Goal: Task Accomplishment & Management: Manage account settings

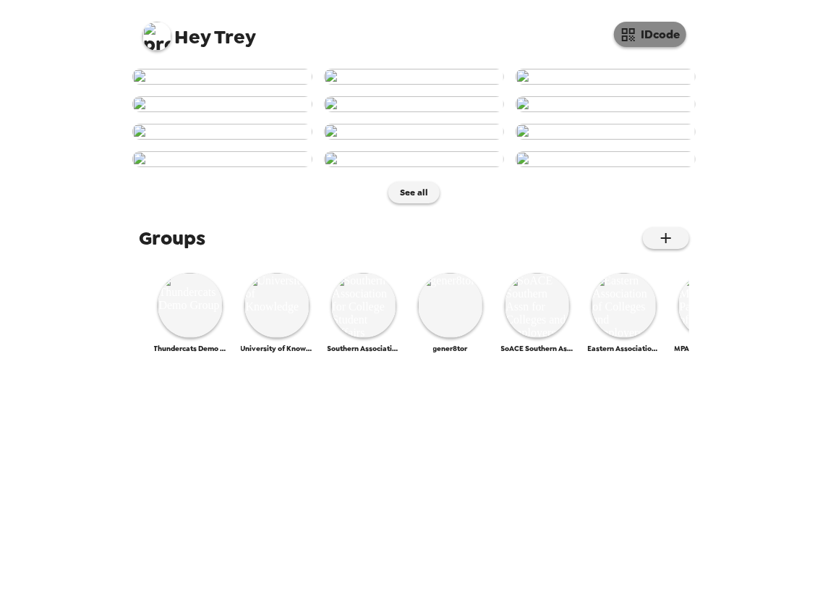
click at [667, 33] on button "IDcode" at bounding box center [650, 34] width 72 height 25
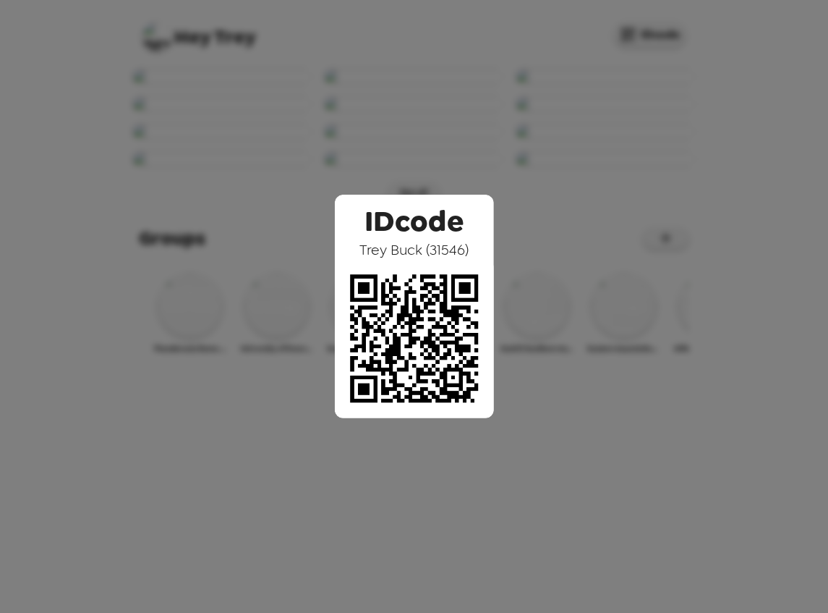
drag, startPoint x: 356, startPoint y: 247, endPoint x: 477, endPoint y: 254, distance: 121.0
click at [477, 254] on div "IDcode Trey Buck ( 31546 )" at bounding box center [414, 307] width 159 height 224
click at [440, 253] on span "Trey Buck ( 31546 )" at bounding box center [414, 249] width 109 height 19
click at [304, 140] on div "IDcode Trey Buck ( 31546 )" at bounding box center [414, 306] width 828 height 613
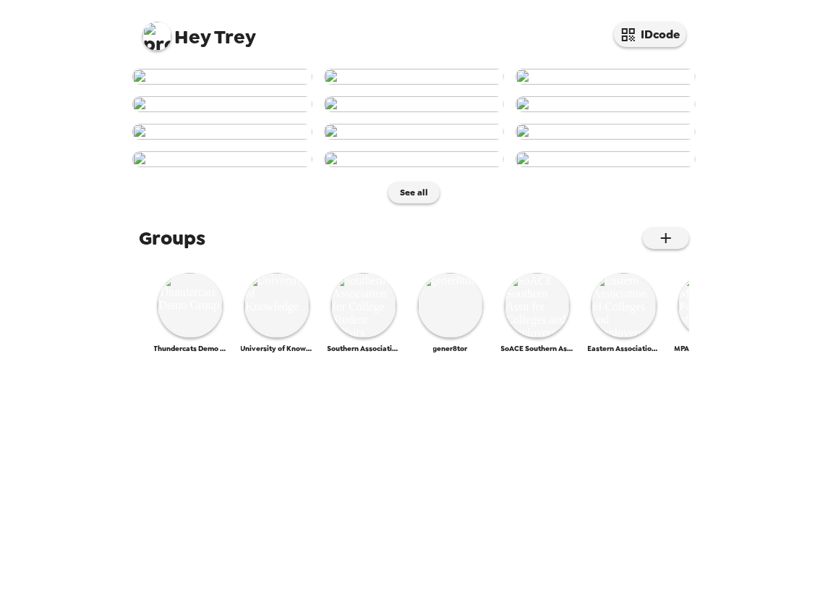
scroll to position [289, 0]
click at [266, 140] on img at bounding box center [222, 132] width 180 height 16
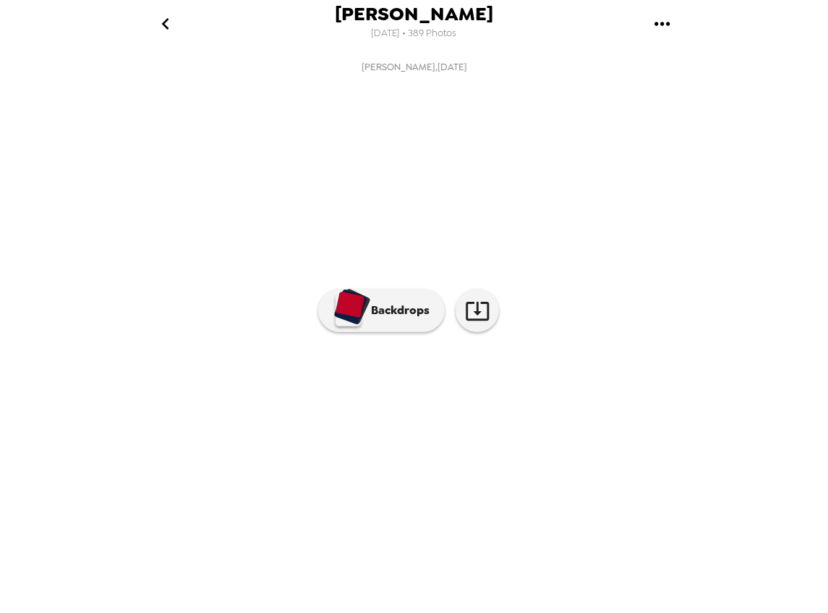
scroll to position [0, 703]
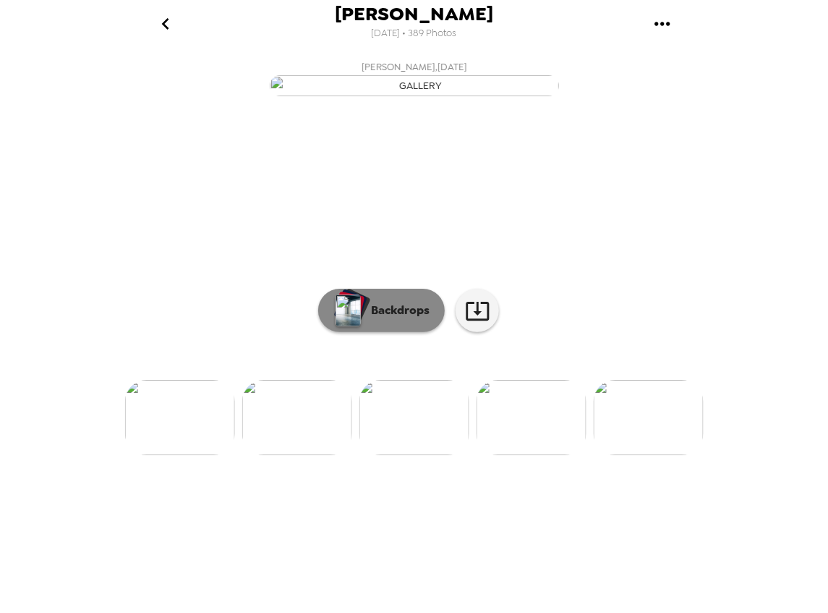
click at [376, 319] on p "Backdrops" at bounding box center [397, 310] width 66 height 17
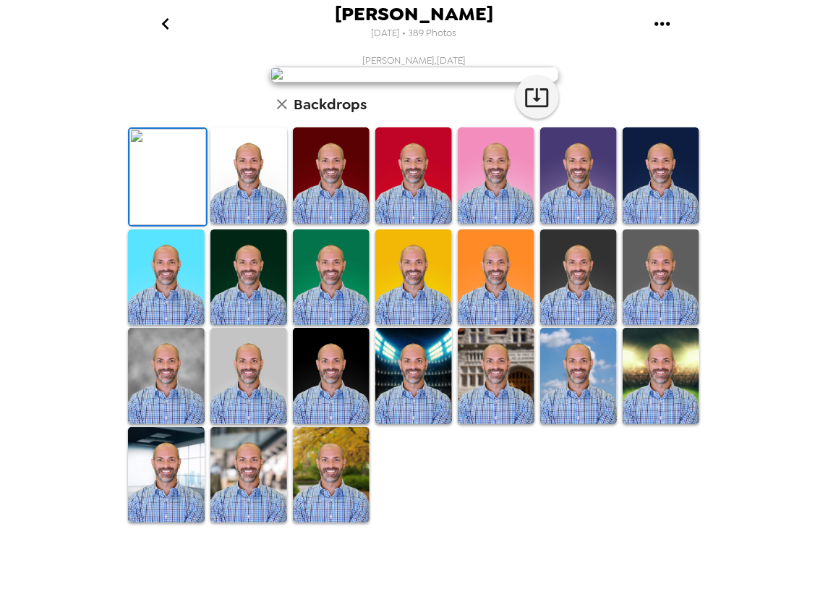
scroll to position [18, 0]
click at [170, 22] on icon "go back" at bounding box center [165, 23] width 23 height 23
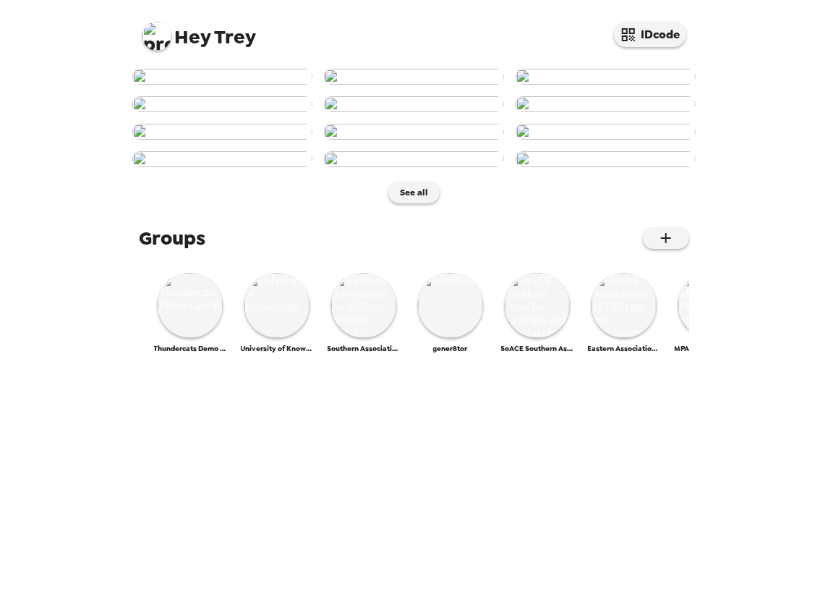
scroll to position [601, 0]
click at [546, 338] on img at bounding box center [537, 305] width 65 height 65
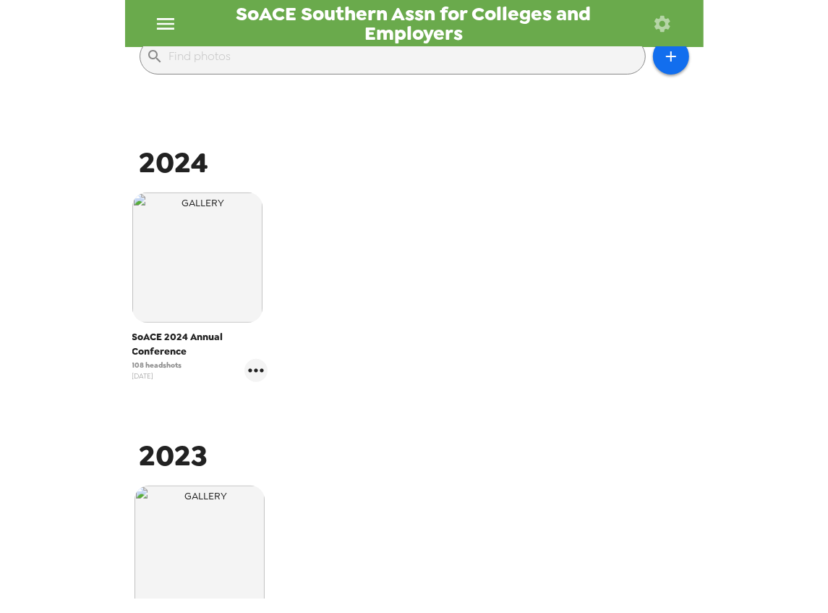
scroll to position [241, 0]
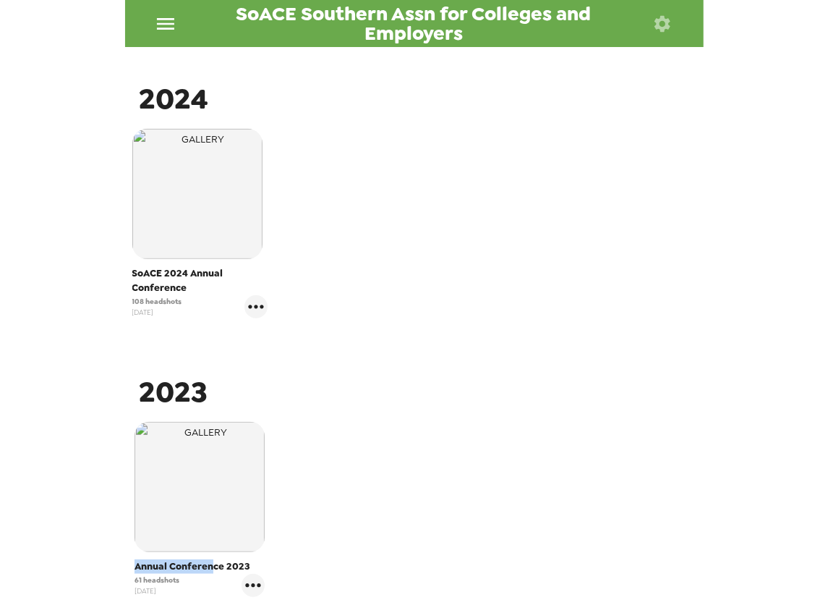
drag, startPoint x: 136, startPoint y: 564, endPoint x: 214, endPoint y: 559, distance: 78.4
click at [214, 559] on div "Annual Conference 2023 61 headshots 10/31/23" at bounding box center [200, 509] width 130 height 175
drag, startPoint x: 142, startPoint y: 271, endPoint x: 181, endPoint y: 276, distance: 39.4
click at [181, 276] on span "SoACE 2024 Annual Conference" at bounding box center [200, 280] width 136 height 29
click at [169, 292] on span "SoACE 2024 Annual Conference" at bounding box center [200, 280] width 136 height 29
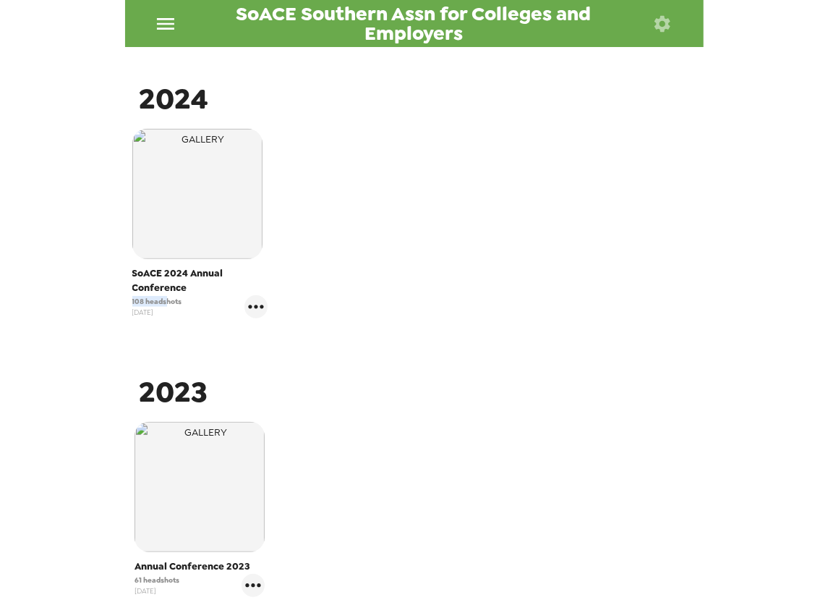
drag, startPoint x: 166, startPoint y: 300, endPoint x: 124, endPoint y: 302, distance: 42.0
click at [124, 302] on div "SoACE Southern Assn for Colleges and Employers Photos People Products ​ 2024 So…" at bounding box center [414, 306] width 828 height 613
click at [181, 303] on span "108 headshots" at bounding box center [157, 301] width 50 height 11
drag, startPoint x: 187, startPoint y: 301, endPoint x: 152, endPoint y: 297, distance: 35.7
click at [143, 298] on div "108 headshots 11/26/24" at bounding box center [200, 306] width 136 height 23
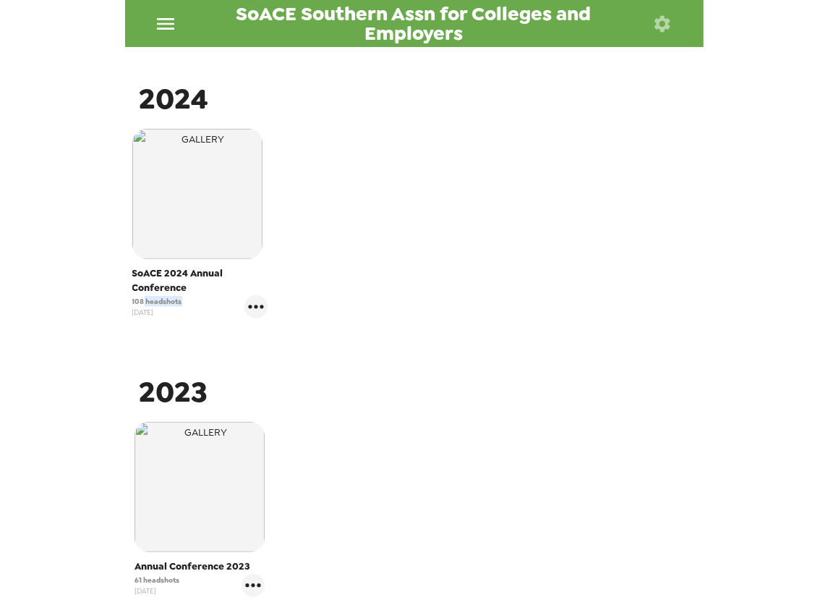
click at [184, 298] on div "108 headshots 11/26/24" at bounding box center [200, 306] width 136 height 23
click at [251, 299] on icon "gallery menu" at bounding box center [256, 306] width 23 height 23
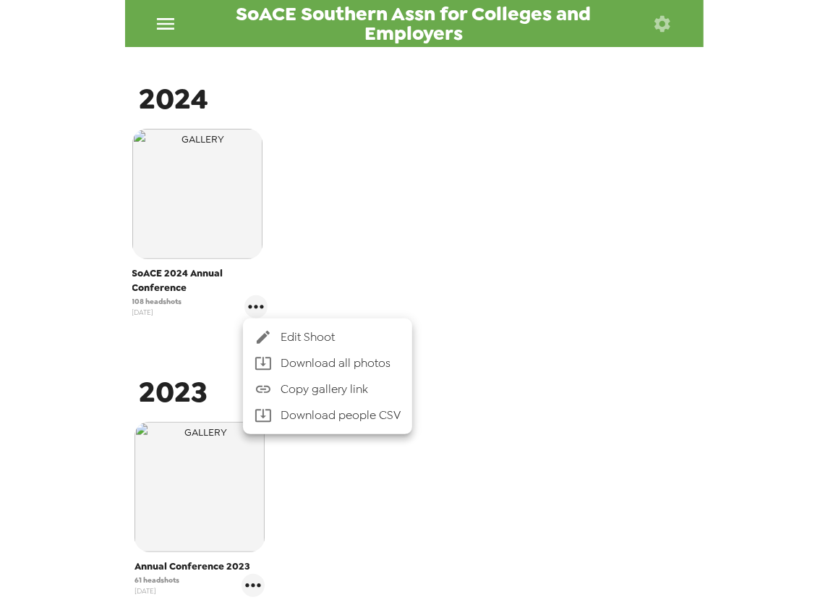
click at [302, 340] on span "Edit Shoot" at bounding box center [341, 336] width 120 height 17
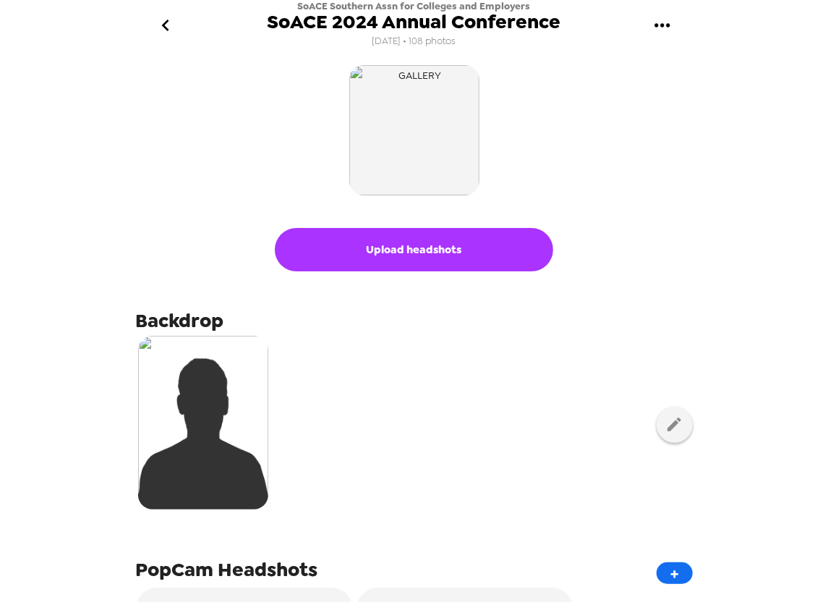
scroll to position [96, 0]
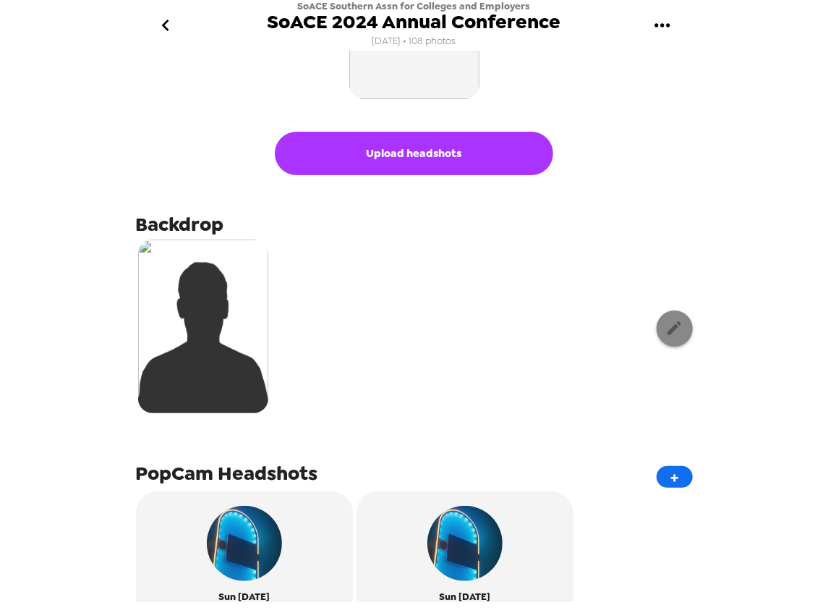
click at [676, 330] on icon "button" at bounding box center [675, 328] width 18 height 18
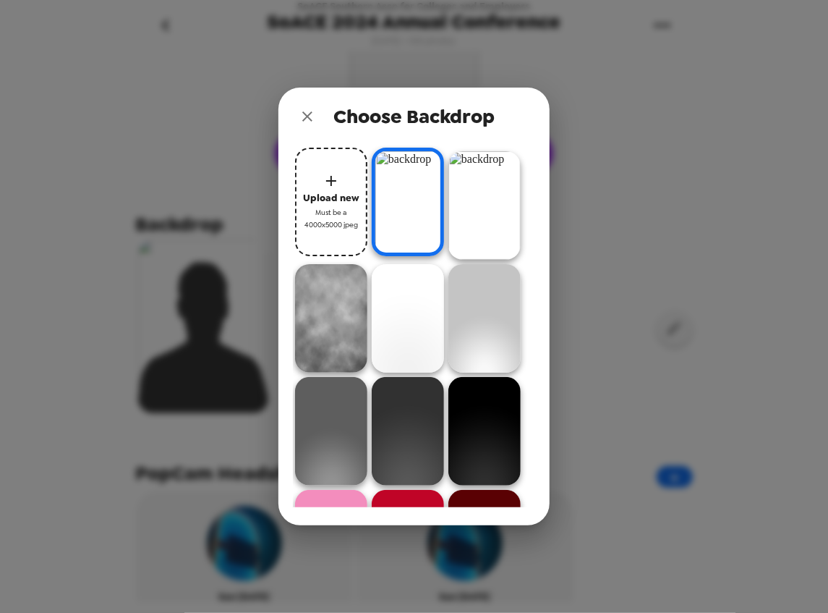
scroll to position [0, 0]
click at [310, 116] on icon "close" at bounding box center [307, 116] width 17 height 17
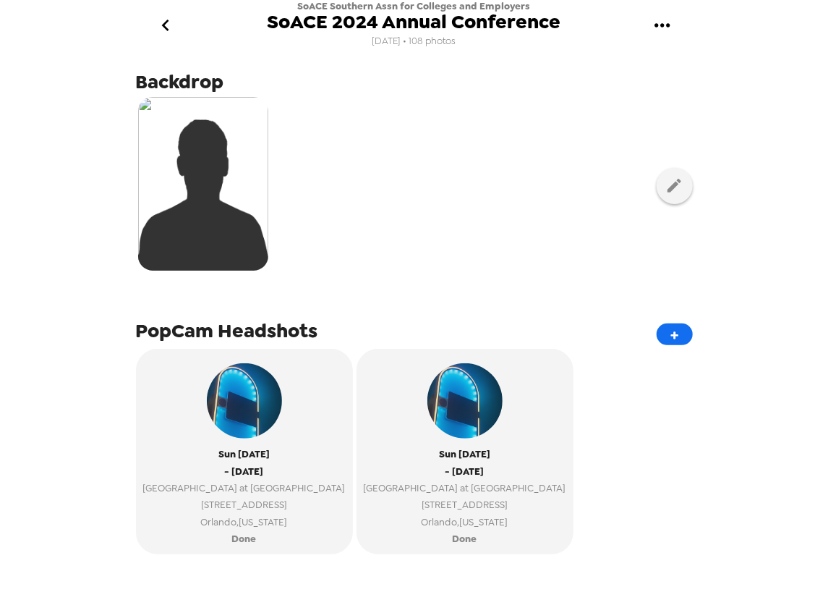
scroll to position [289, 0]
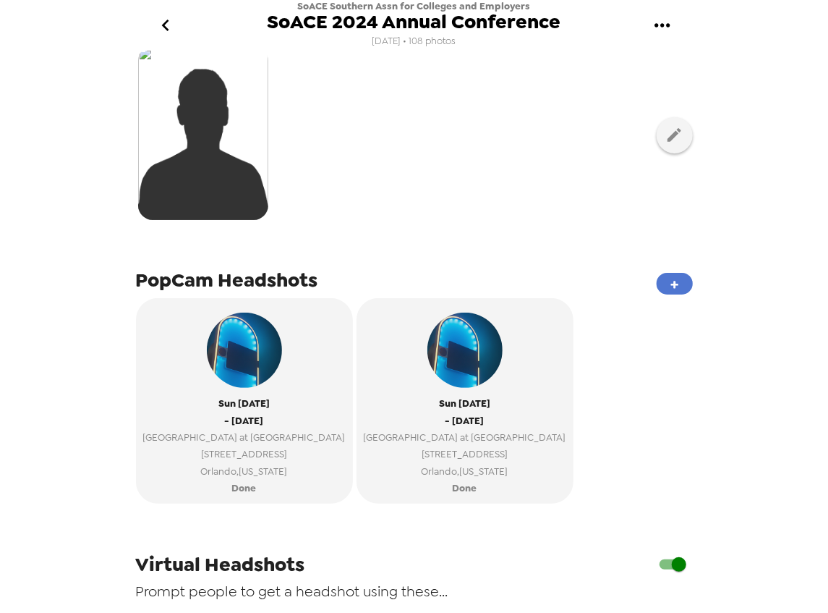
click at [671, 282] on button "+" at bounding box center [675, 284] width 36 height 22
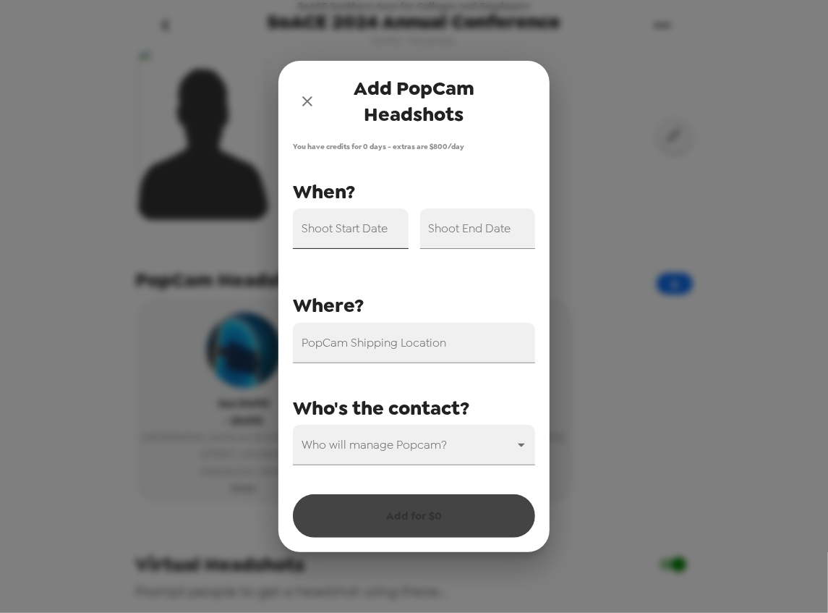
click at [359, 243] on input "Shoot Start Date" at bounding box center [351, 228] width 116 height 41
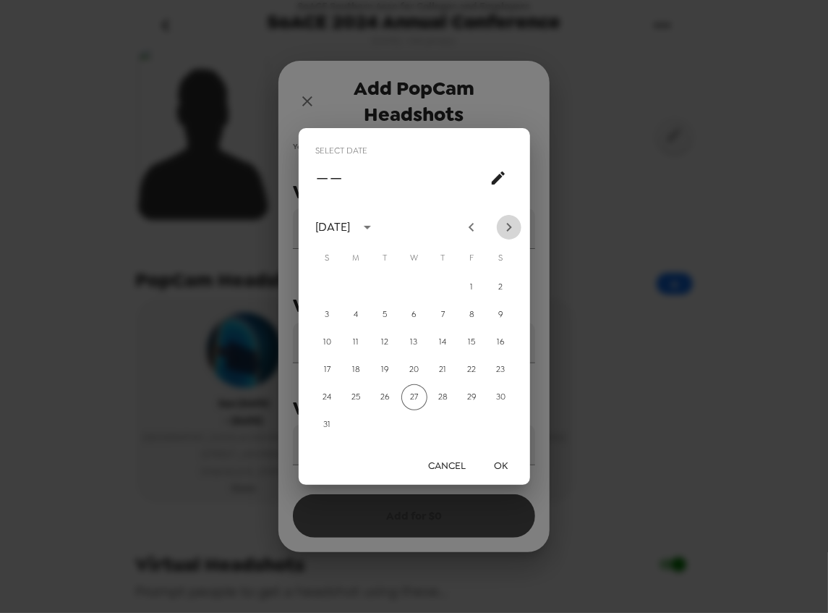
click at [509, 227] on icon "Next month" at bounding box center [509, 227] width 17 height 17
click at [515, 229] on icon "Next month" at bounding box center [509, 227] width 17 height 17
click at [328, 315] on button "5" at bounding box center [328, 315] width 26 height 26
type input "10/05/2025"
click at [499, 462] on button "OK" at bounding box center [501, 465] width 46 height 27
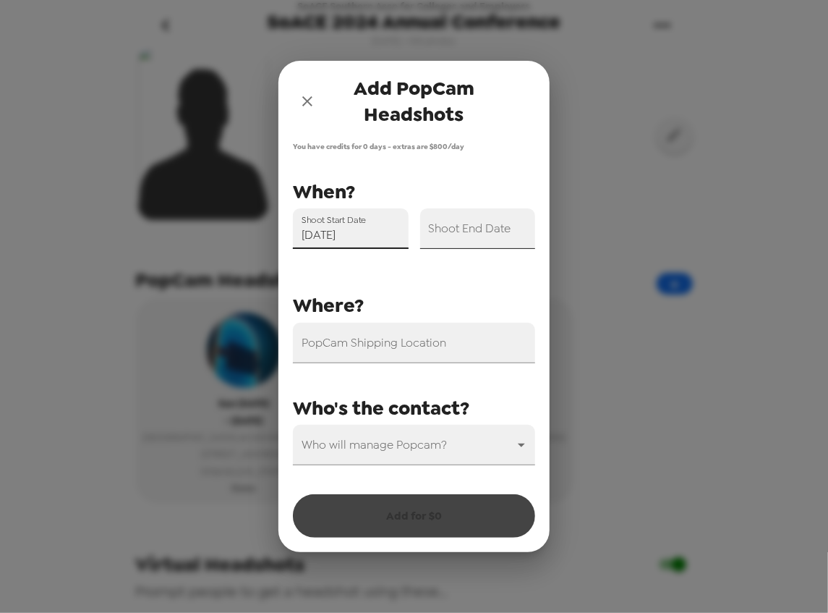
click at [479, 240] on input "Shoot End Date" at bounding box center [478, 228] width 116 height 41
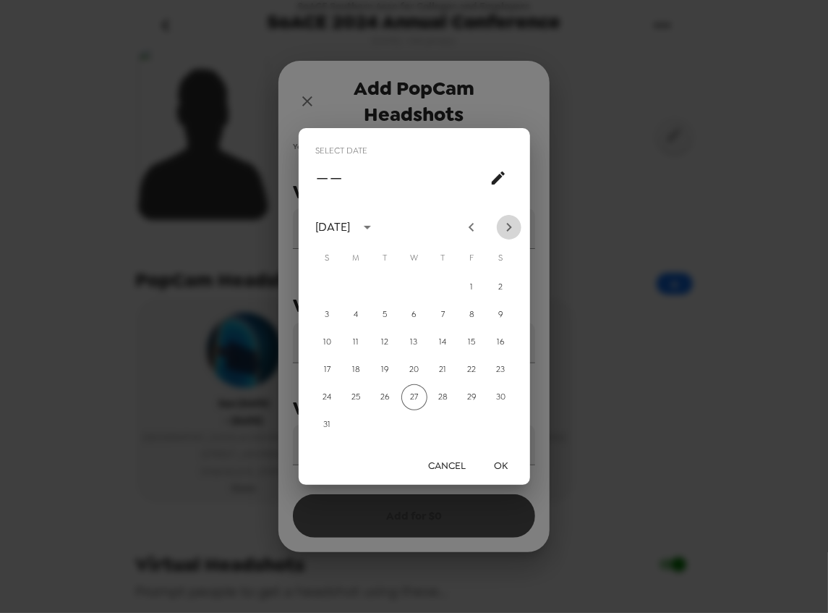
click at [505, 227] on icon "Next month" at bounding box center [509, 227] width 17 height 17
click at [418, 311] on button "8" at bounding box center [415, 315] width 26 height 26
type input "10/08/2025"
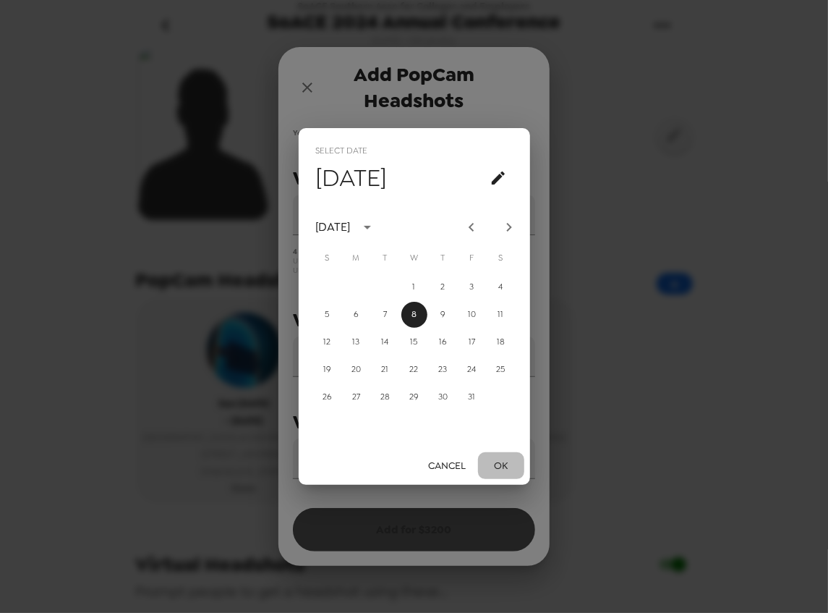
click at [501, 460] on button "OK" at bounding box center [501, 465] width 46 height 27
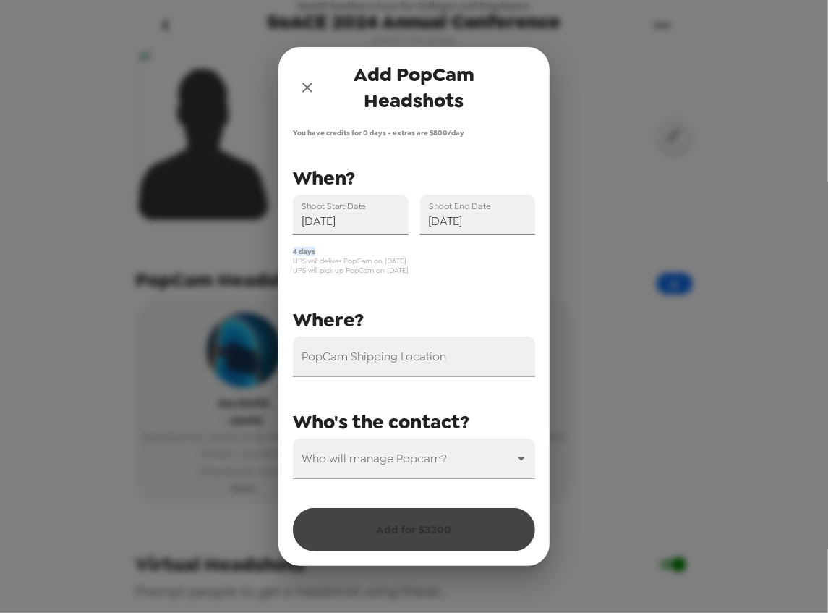
drag, startPoint x: 314, startPoint y: 252, endPoint x: 290, endPoint y: 254, distance: 24.0
click at [290, 254] on div "4 days UPS will deliver PopCam on 10/4/25 UPS will pick up PopCam on 10/9/25" at bounding box center [408, 255] width 254 height 40
click at [321, 256] on span "UPS will deliver PopCam on 10/4/25" at bounding box center [414, 260] width 242 height 9
drag, startPoint x: 294, startPoint y: 258, endPoint x: 407, endPoint y: 261, distance: 112.2
click at [407, 261] on span "UPS will deliver PopCam on 10/4/25" at bounding box center [414, 260] width 242 height 9
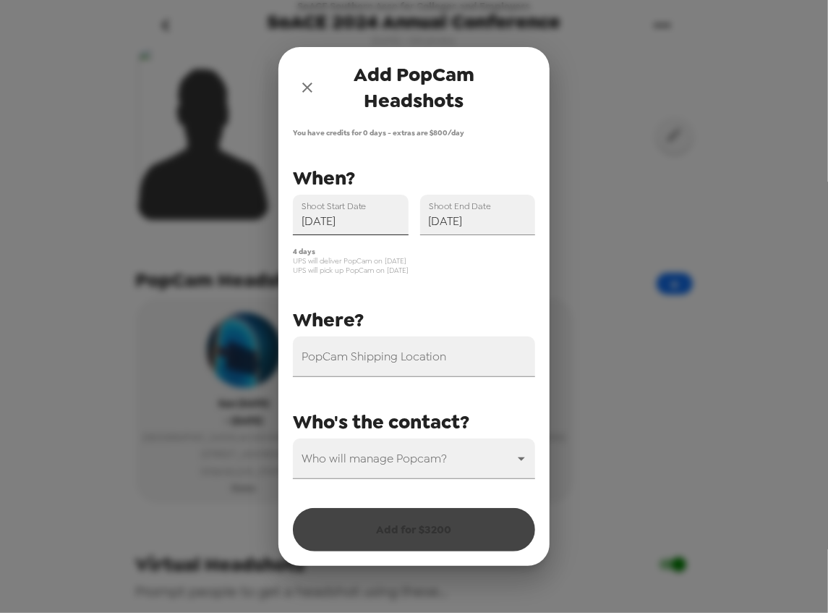
click at [362, 220] on input "10/05/2025" at bounding box center [351, 215] width 116 height 41
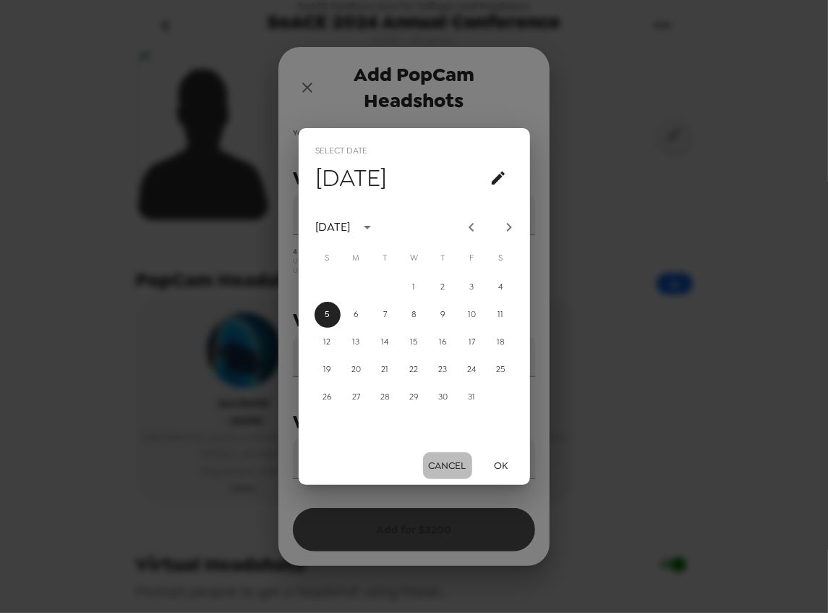
click at [450, 461] on button "Cancel" at bounding box center [447, 465] width 49 height 27
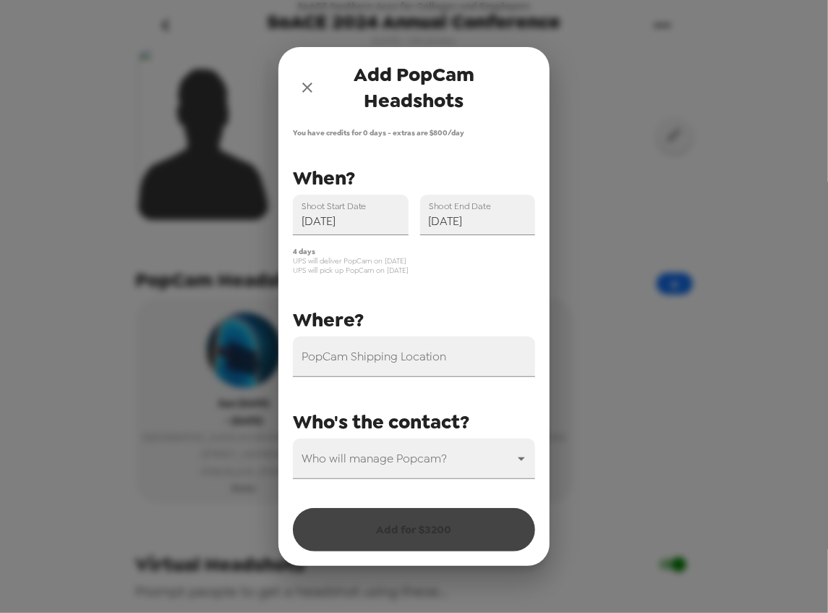
drag, startPoint x: 413, startPoint y: 271, endPoint x: 389, endPoint y: 271, distance: 23.9
click at [389, 271] on span "UPS will pick up PopCam on 10/9/25" at bounding box center [414, 270] width 242 height 9
click at [458, 217] on input "10/08/2025" at bounding box center [478, 215] width 116 height 41
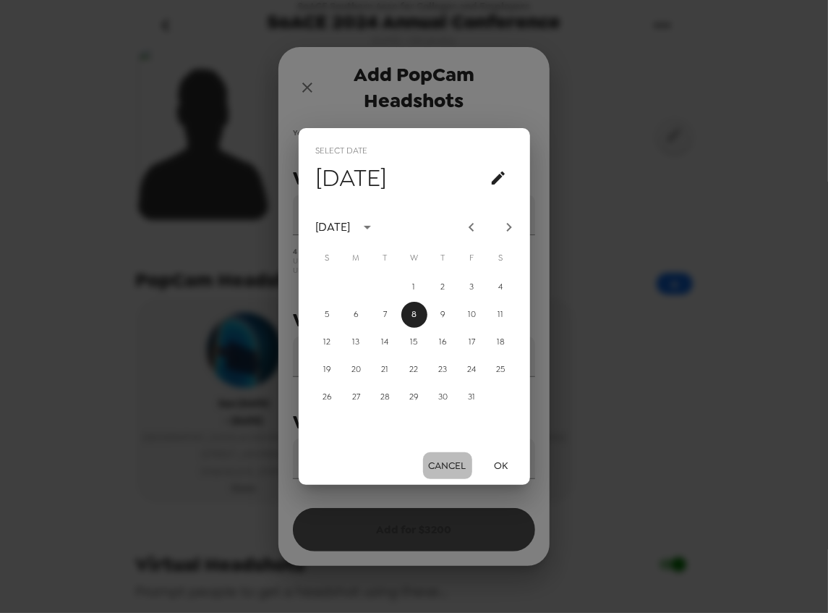
click at [445, 468] on button "Cancel" at bounding box center [447, 465] width 49 height 27
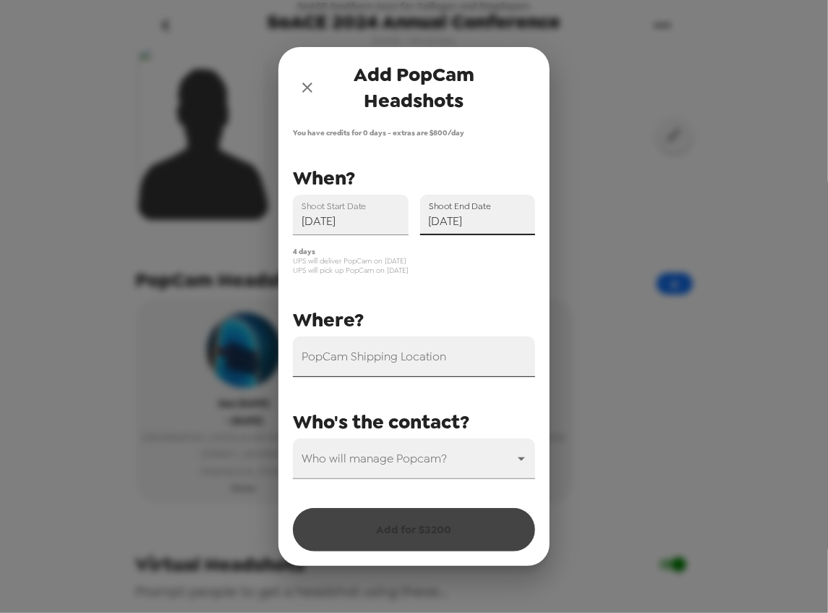
click at [424, 364] on input "PopCam Shipping Location" at bounding box center [414, 356] width 242 height 41
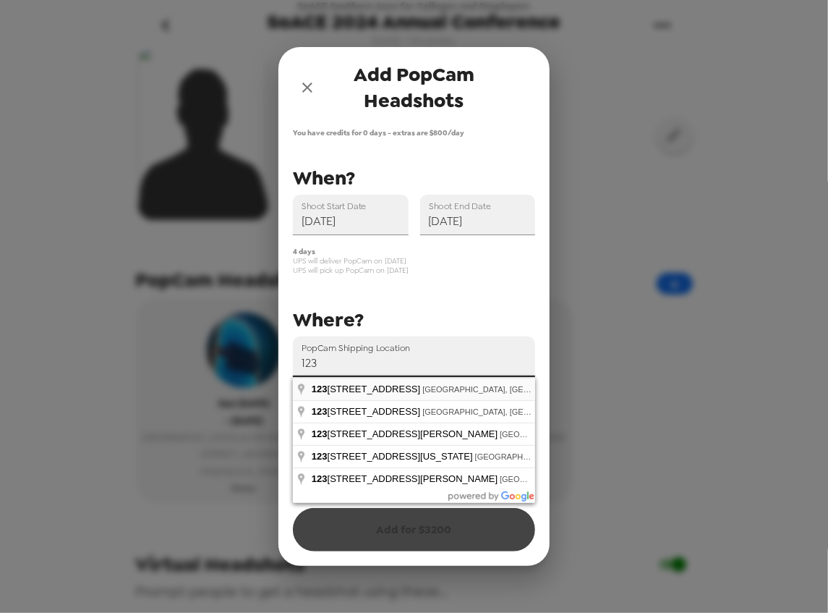
type input "1235 Central Park Drive East, Carmel, IN, USA"
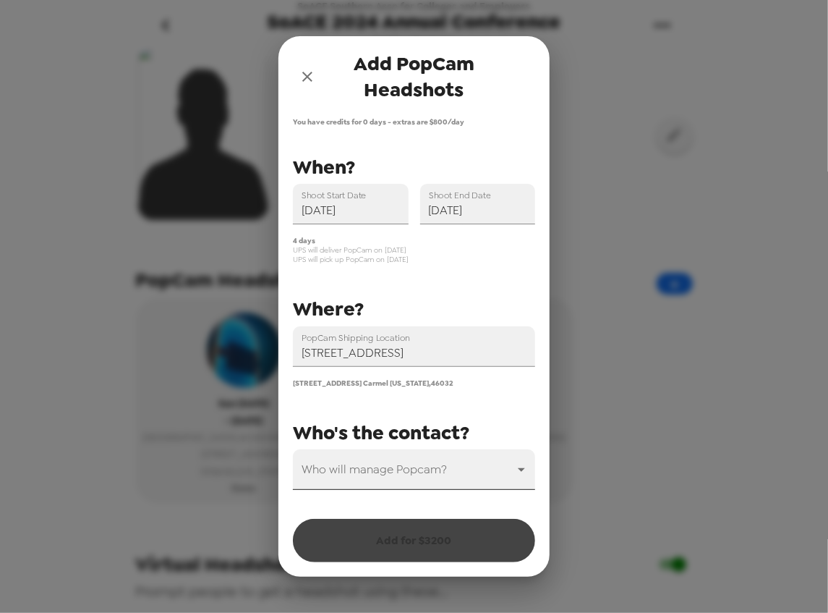
click at [402, 470] on body "SoACE Southern Assn for Colleges and Employers SoACE 2024 Annual Conference 11/…" at bounding box center [414, 306] width 828 height 613
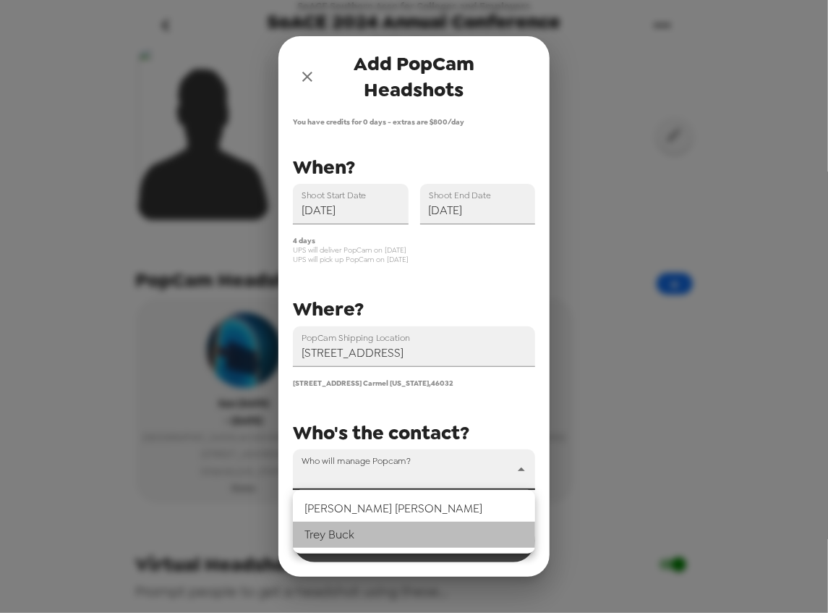
click at [369, 536] on li "Trey Buck" at bounding box center [414, 535] width 242 height 26
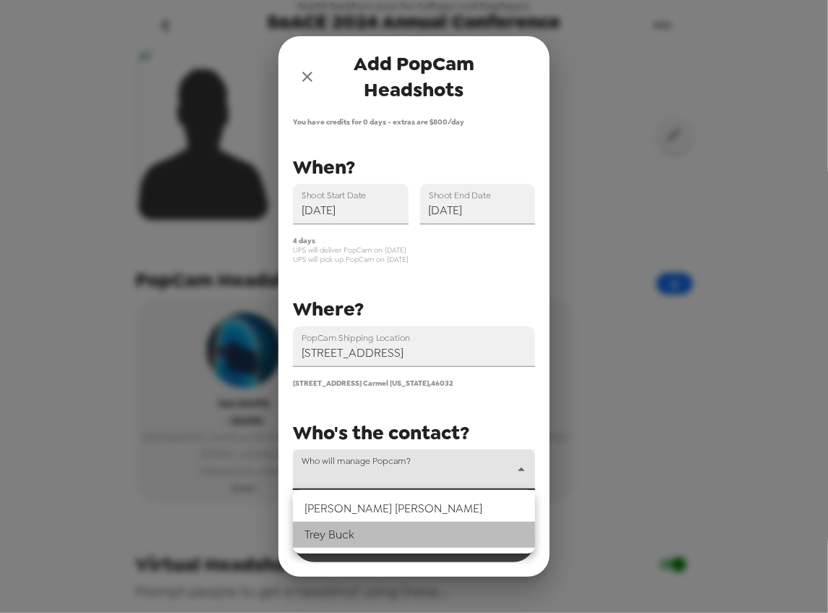
type input "31546"
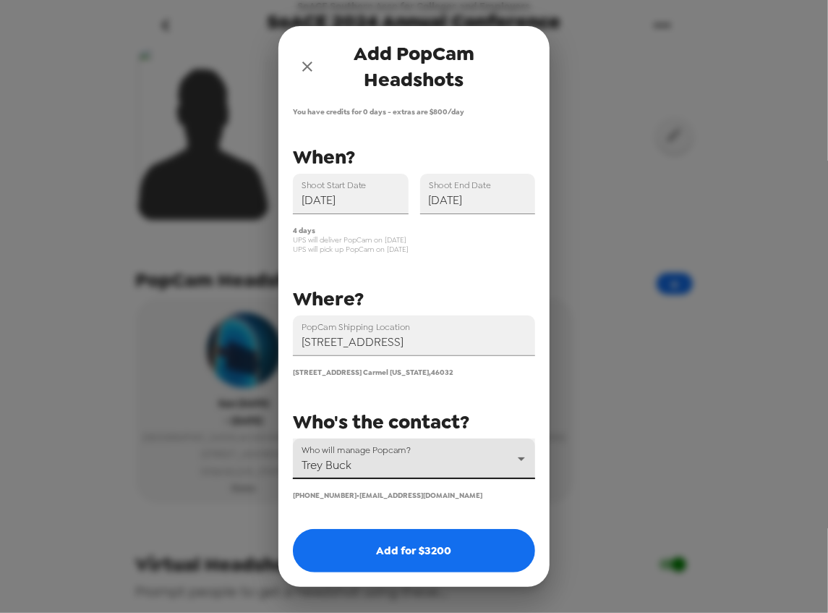
scroll to position [434, 0]
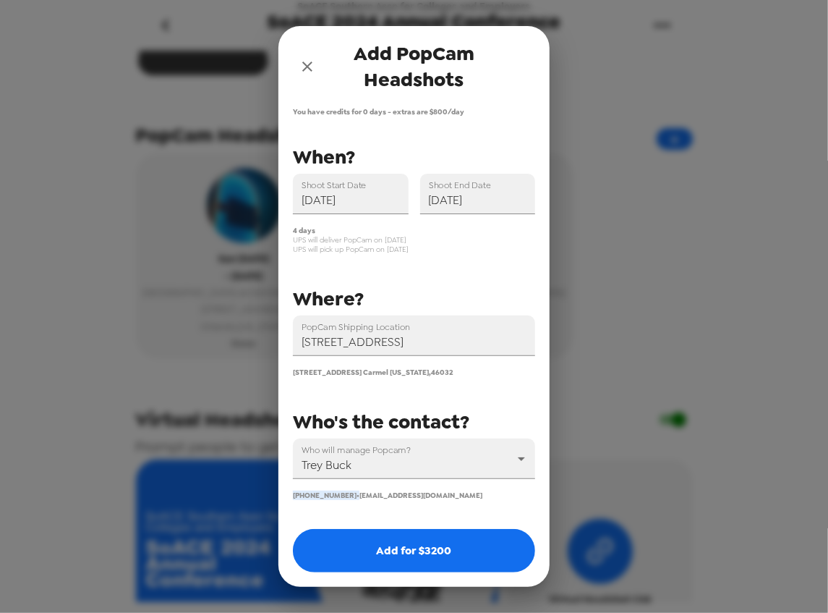
drag, startPoint x: 342, startPoint y: 497, endPoint x: 292, endPoint y: 494, distance: 50.0
click at [292, 494] on div "Who will manage Popcam? Trey Buck 31546 (317) 674-3731 • trey@popcam.me" at bounding box center [408, 463] width 254 height 73
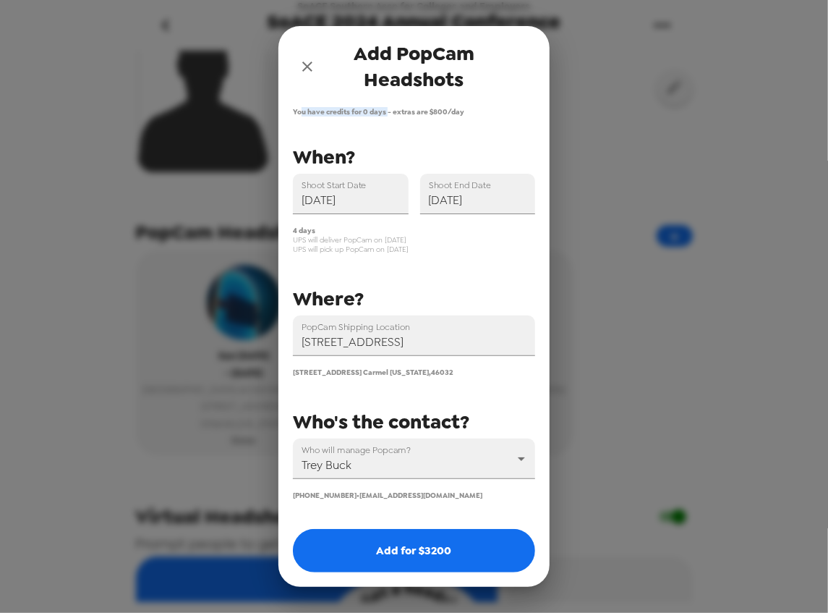
drag, startPoint x: 302, startPoint y: 111, endPoint x: 388, endPoint y: 111, distance: 85.4
click at [388, 111] on span "You have credits for 0 days - extras are $ 800 /day" at bounding box center [414, 111] width 242 height 9
drag, startPoint x: 395, startPoint y: 111, endPoint x: 467, endPoint y: 107, distance: 71.7
click at [467, 107] on span "You have credits for 0 days - extras are $ 800 /day" at bounding box center [414, 111] width 242 height 9
click at [312, 59] on icon "close" at bounding box center [307, 66] width 17 height 17
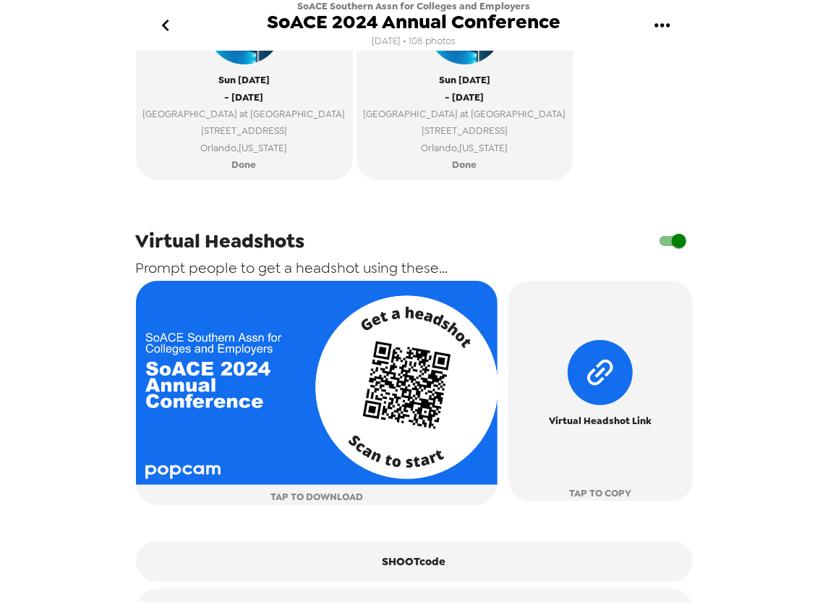
scroll to position [656, 0]
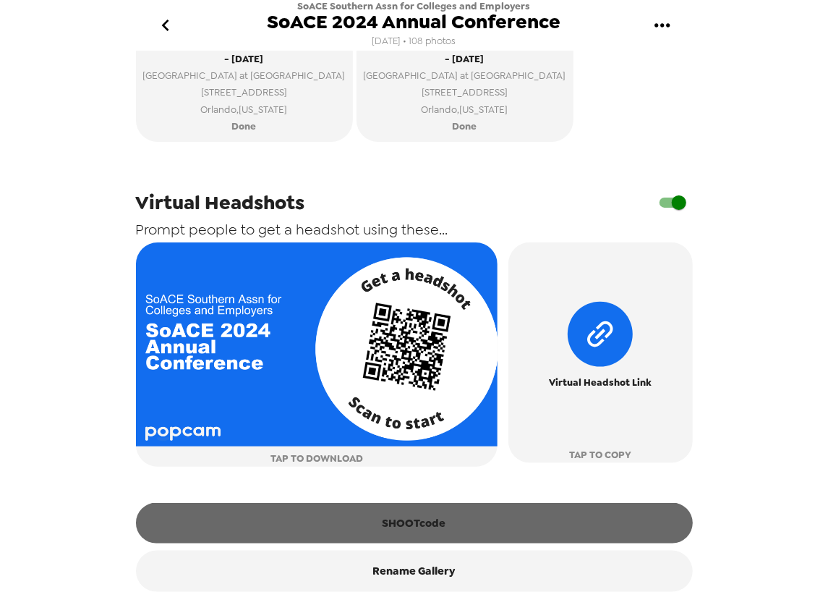
click at [423, 520] on button "SHOOTcode" at bounding box center [414, 523] width 557 height 41
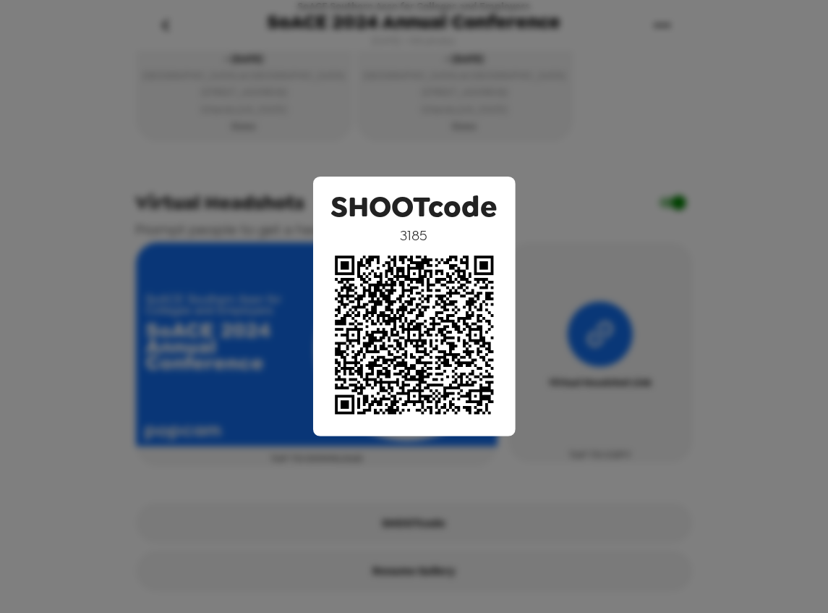
click at [122, 376] on div "SHOOTcode 3185" at bounding box center [414, 306] width 828 height 613
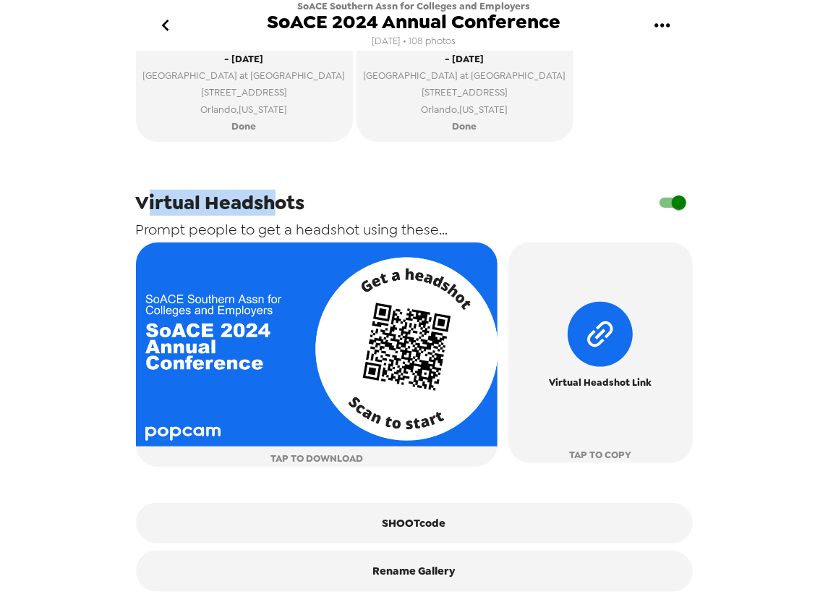
drag, startPoint x: 149, startPoint y: 202, endPoint x: 278, endPoint y: 199, distance: 128.8
click at [278, 199] on span "Virtual Headshots" at bounding box center [220, 203] width 169 height 26
click at [278, 200] on span "Virtual Headshots" at bounding box center [220, 203] width 169 height 26
click at [274, 201] on span "Virtual Headshots" at bounding box center [220, 203] width 169 height 26
click at [294, 200] on span "Virtual Headshots" at bounding box center [220, 203] width 169 height 26
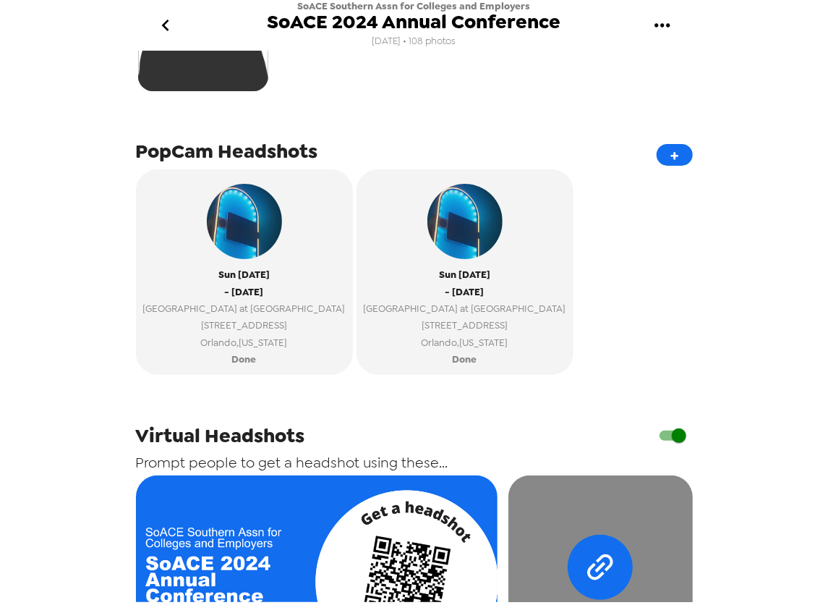
scroll to position [579, 0]
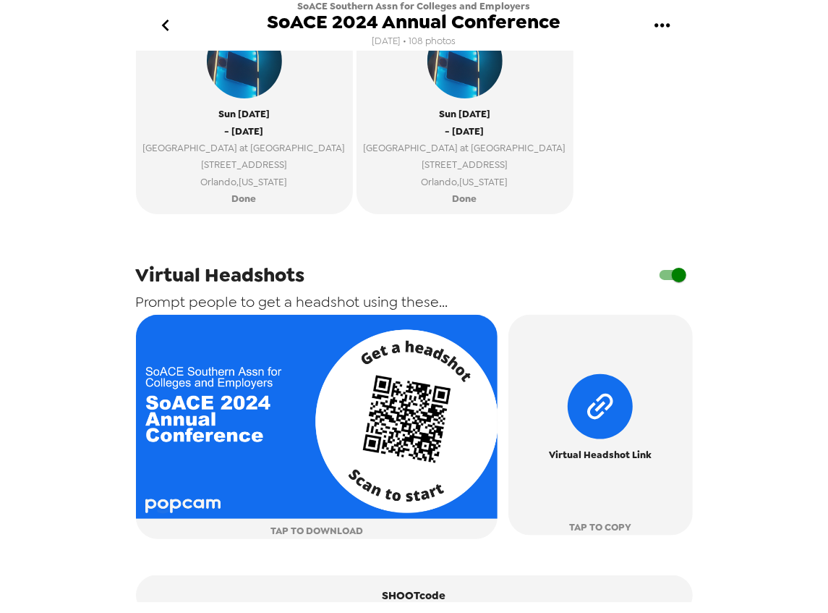
click at [177, 35] on icon "go back" at bounding box center [165, 25] width 23 height 23
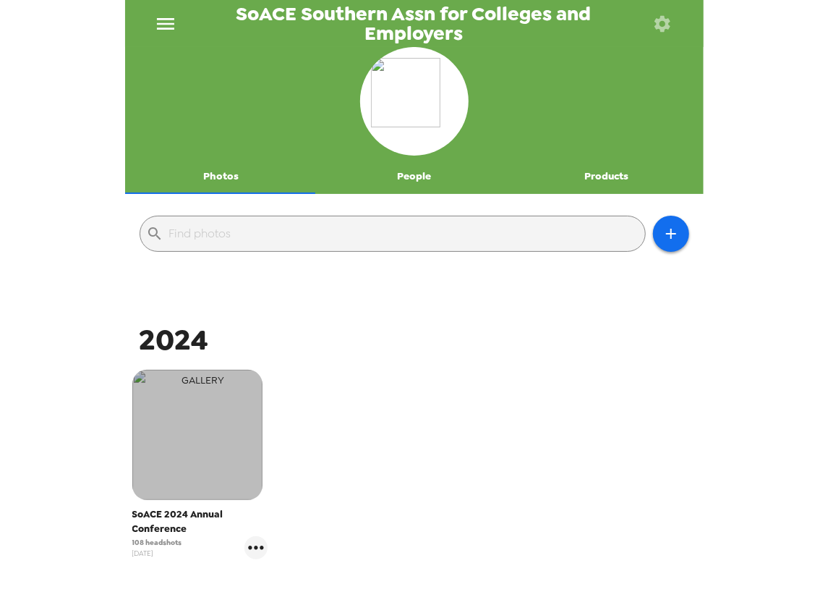
click at [205, 425] on img "button" at bounding box center [197, 435] width 130 height 130
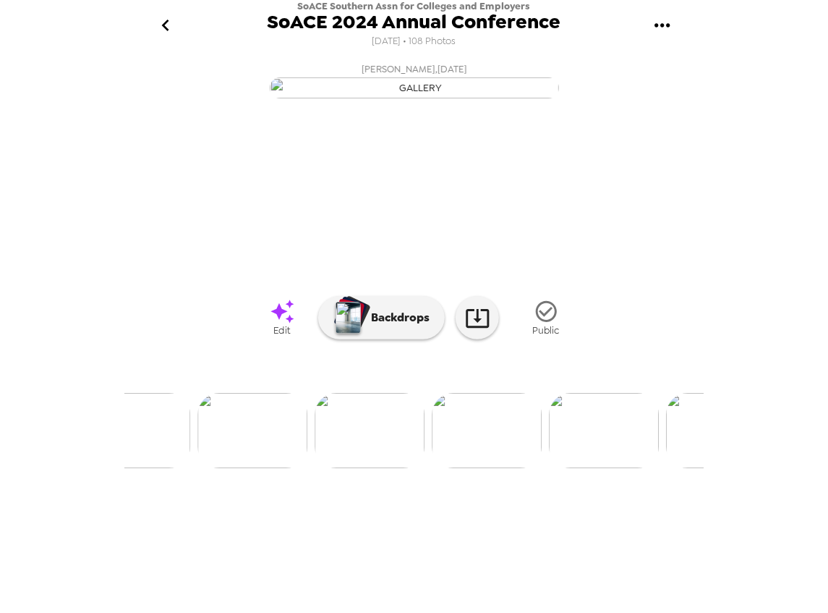
scroll to position [0, 1758]
click at [320, 468] on img at bounding box center [298, 430] width 110 height 75
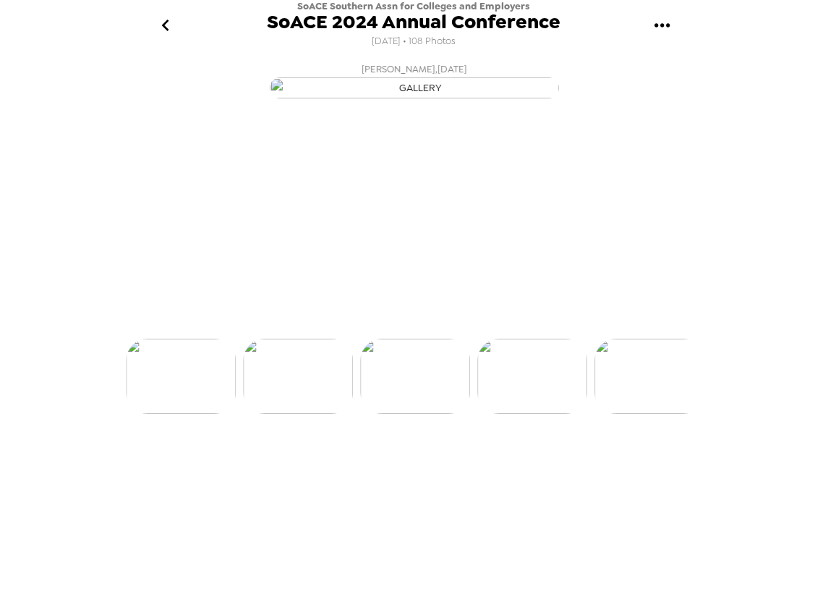
scroll to position [0, 1640]
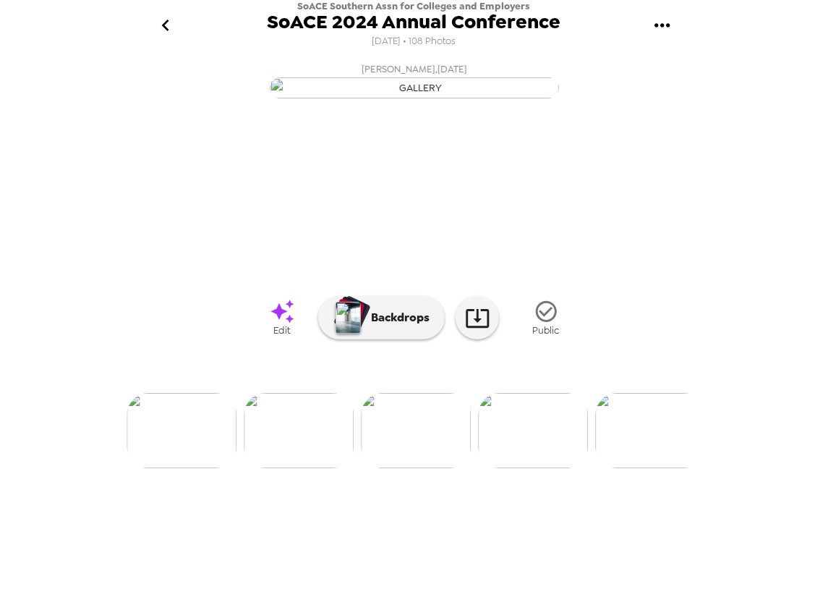
click at [559, 468] on img at bounding box center [533, 430] width 110 height 75
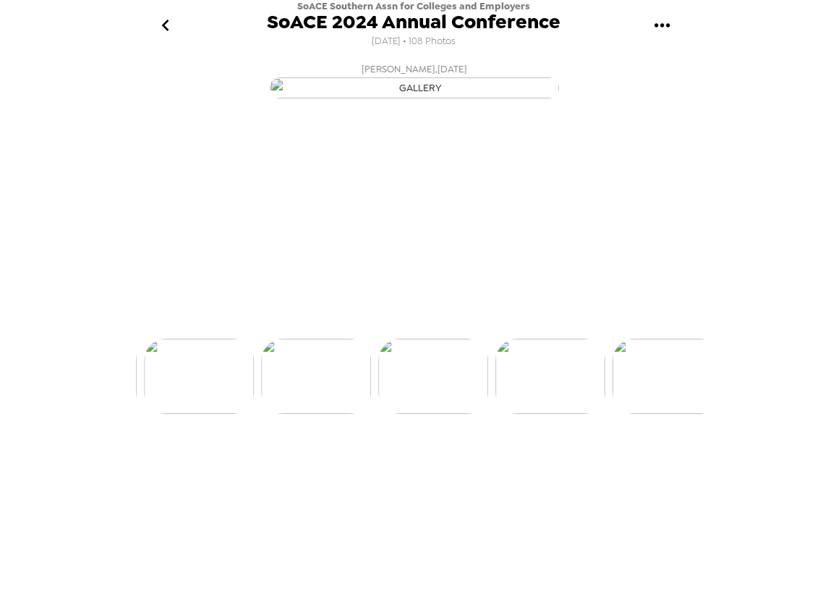
scroll to position [0, 1757]
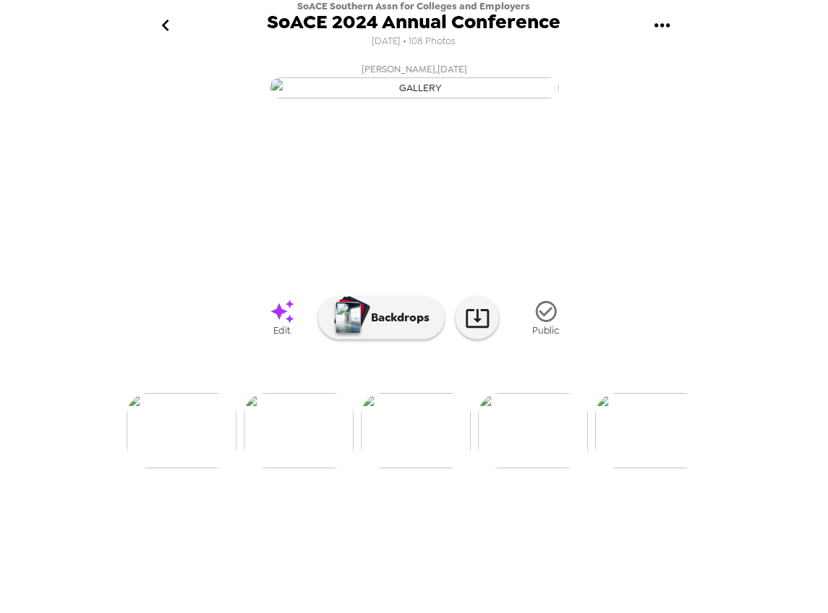
click at [311, 468] on img at bounding box center [299, 430] width 110 height 75
click at [416, 326] on p "Backdrops" at bounding box center [397, 317] width 66 height 17
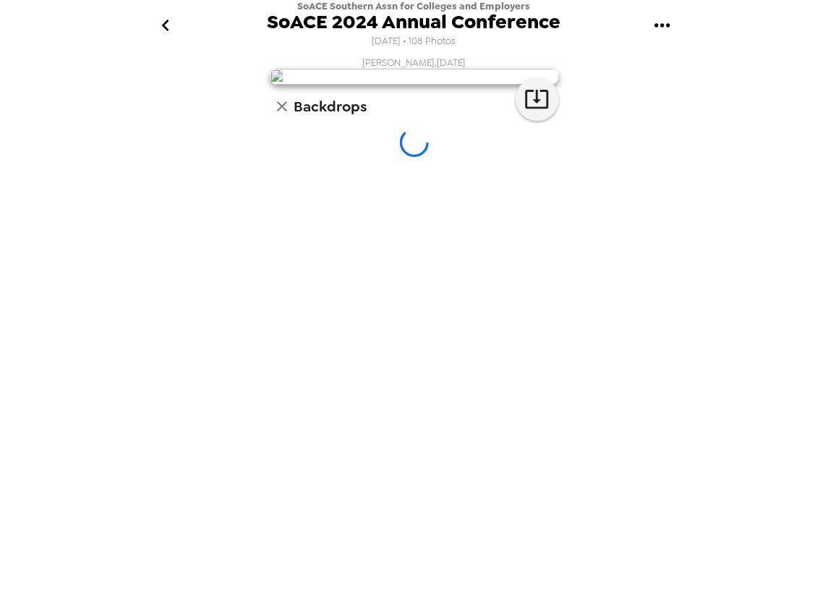
scroll to position [0, 0]
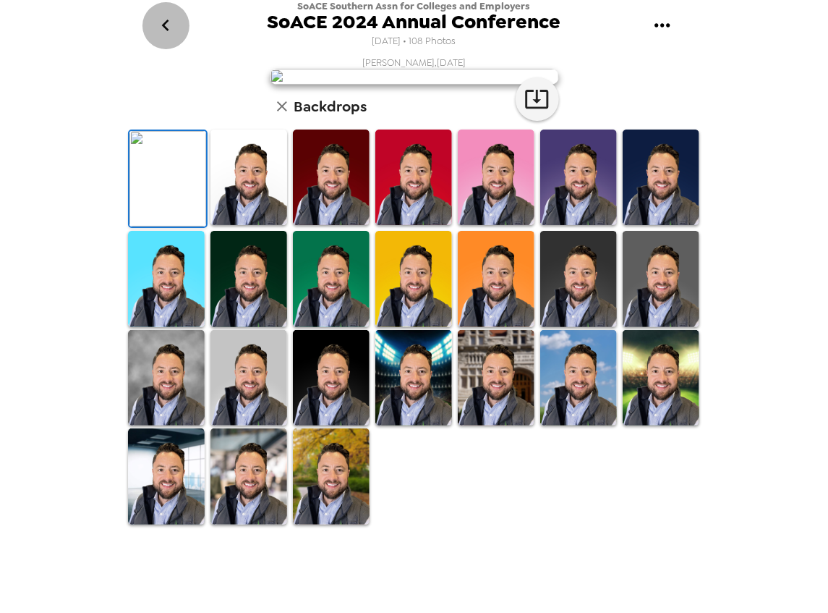
click at [182, 22] on button "go back" at bounding box center [166, 25] width 47 height 47
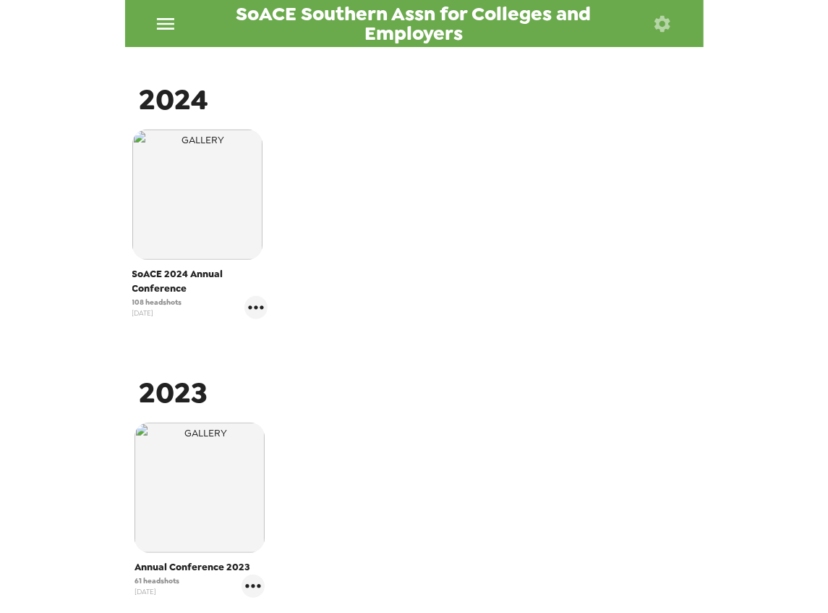
scroll to position [241, 0]
